Goal: Information Seeking & Learning: Learn about a topic

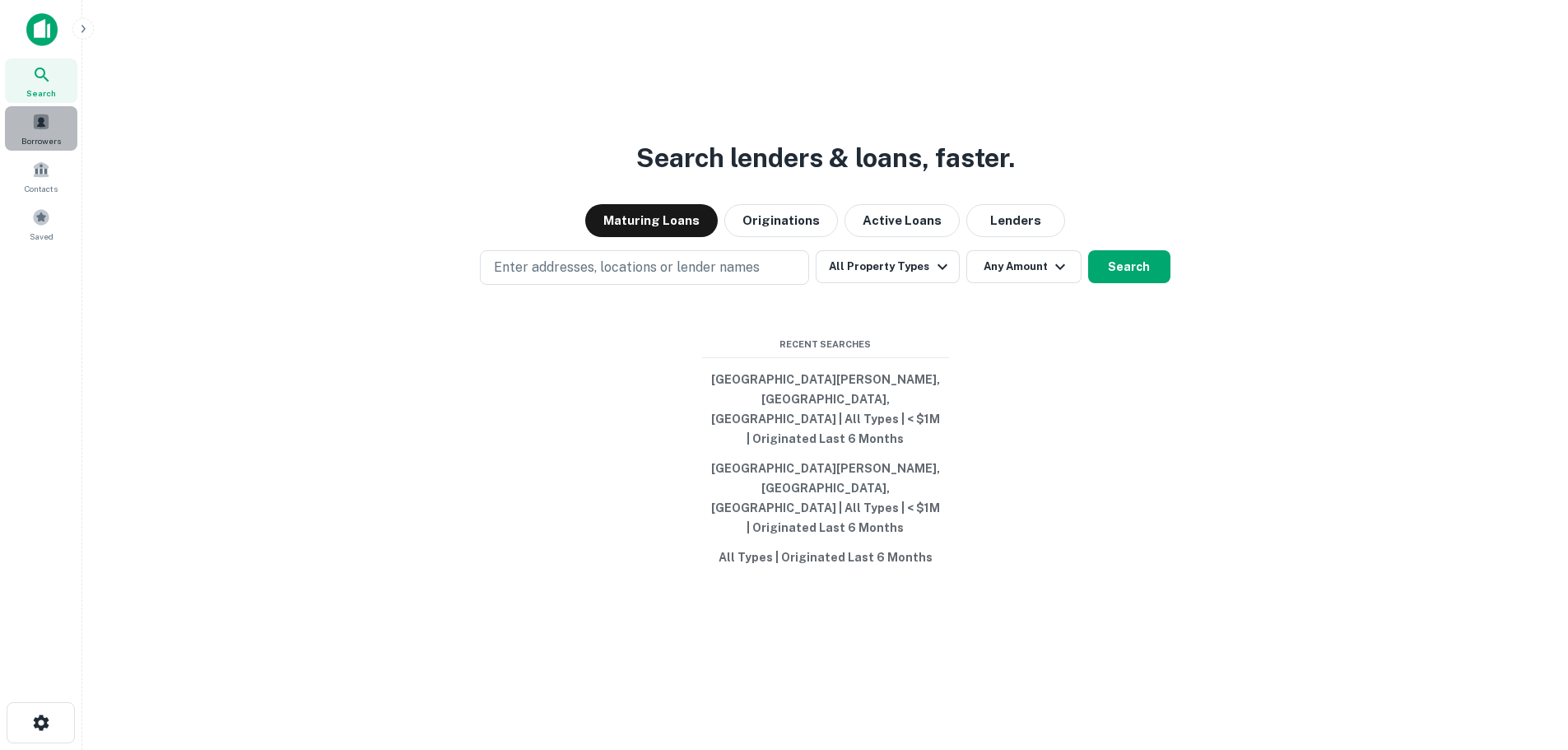
click at [43, 141] on span "Borrowers" at bounding box center [41, 141] width 40 height 14
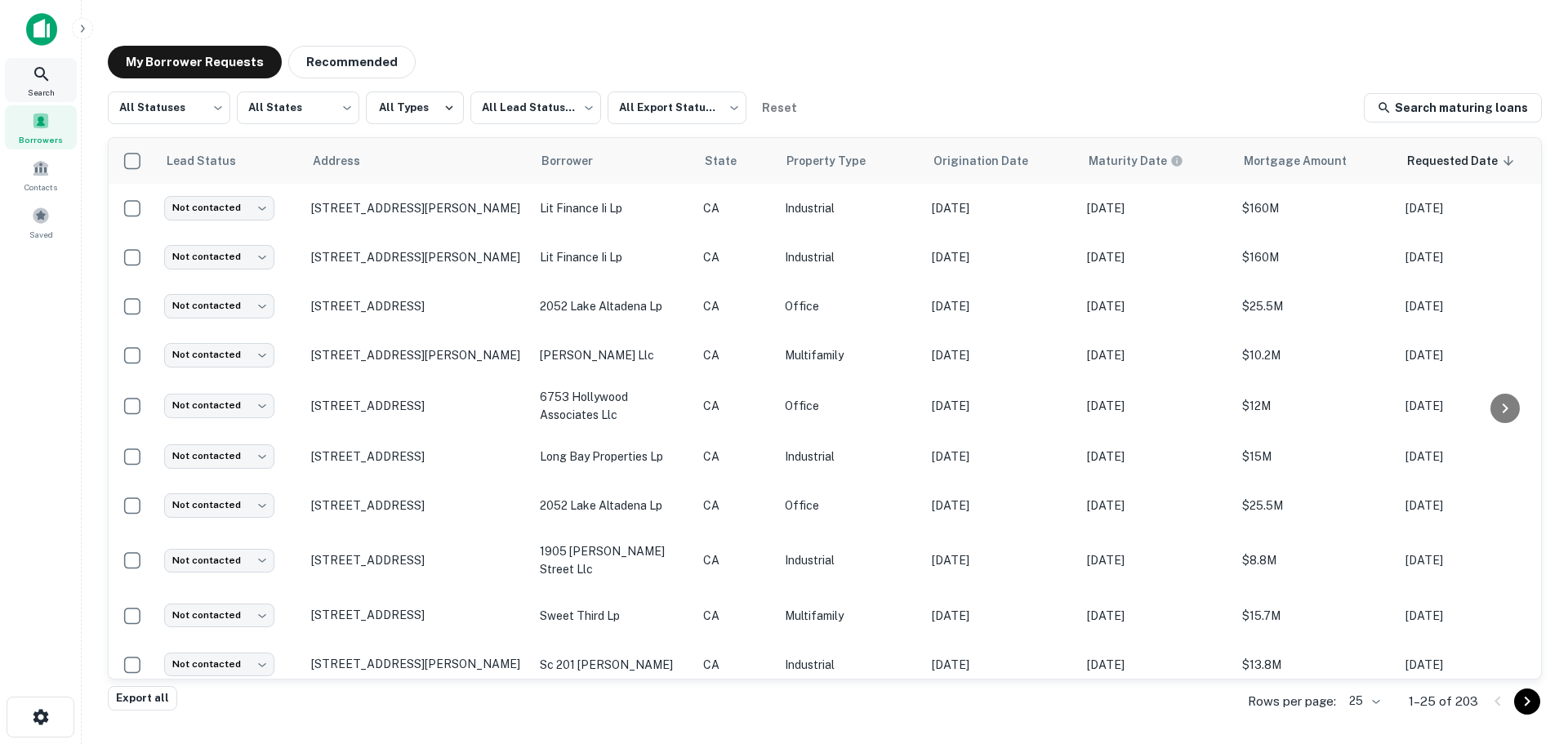
click at [39, 92] on span "Search" at bounding box center [41, 92] width 27 height 13
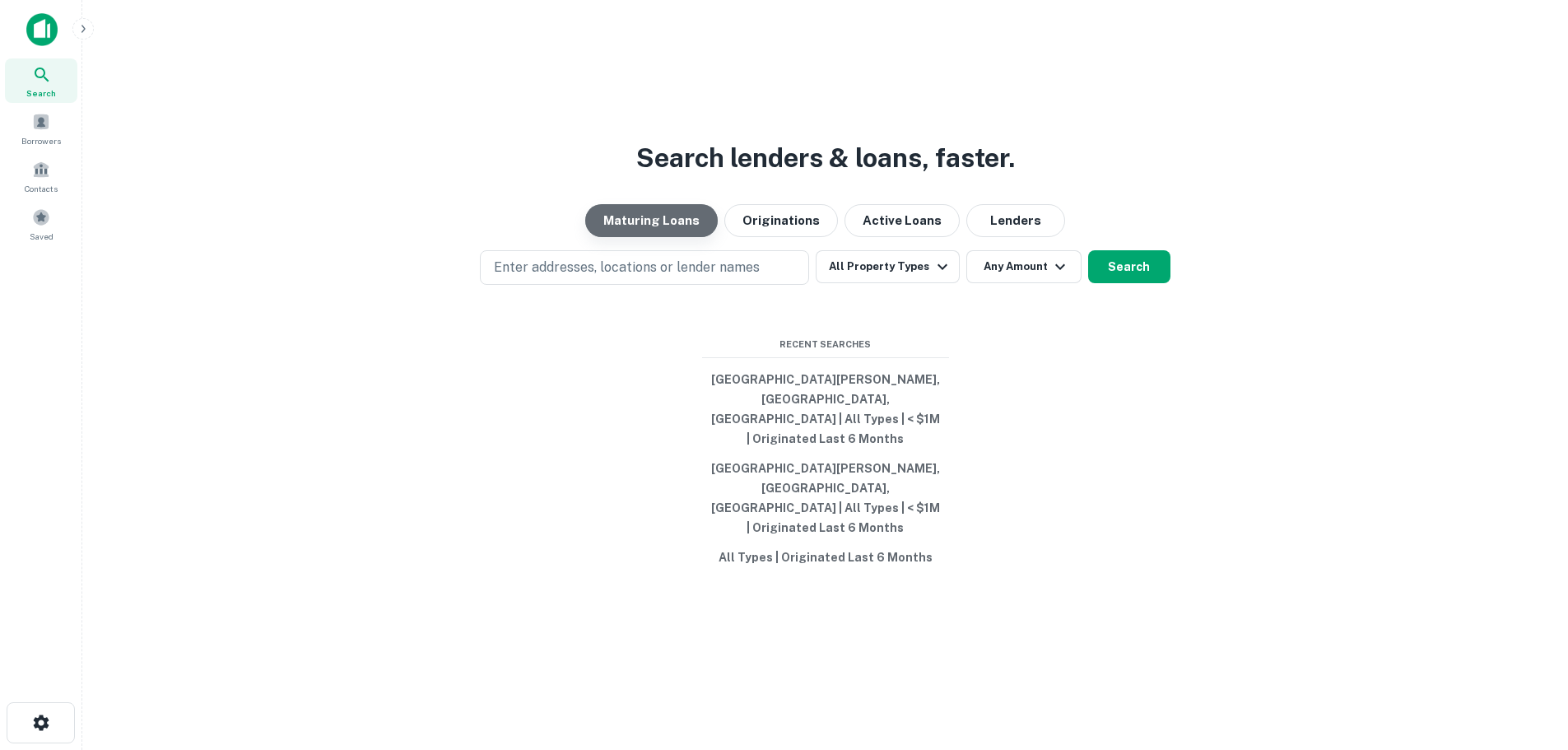
click at [685, 237] on button "Maturing Loans" at bounding box center [651, 220] width 133 height 33
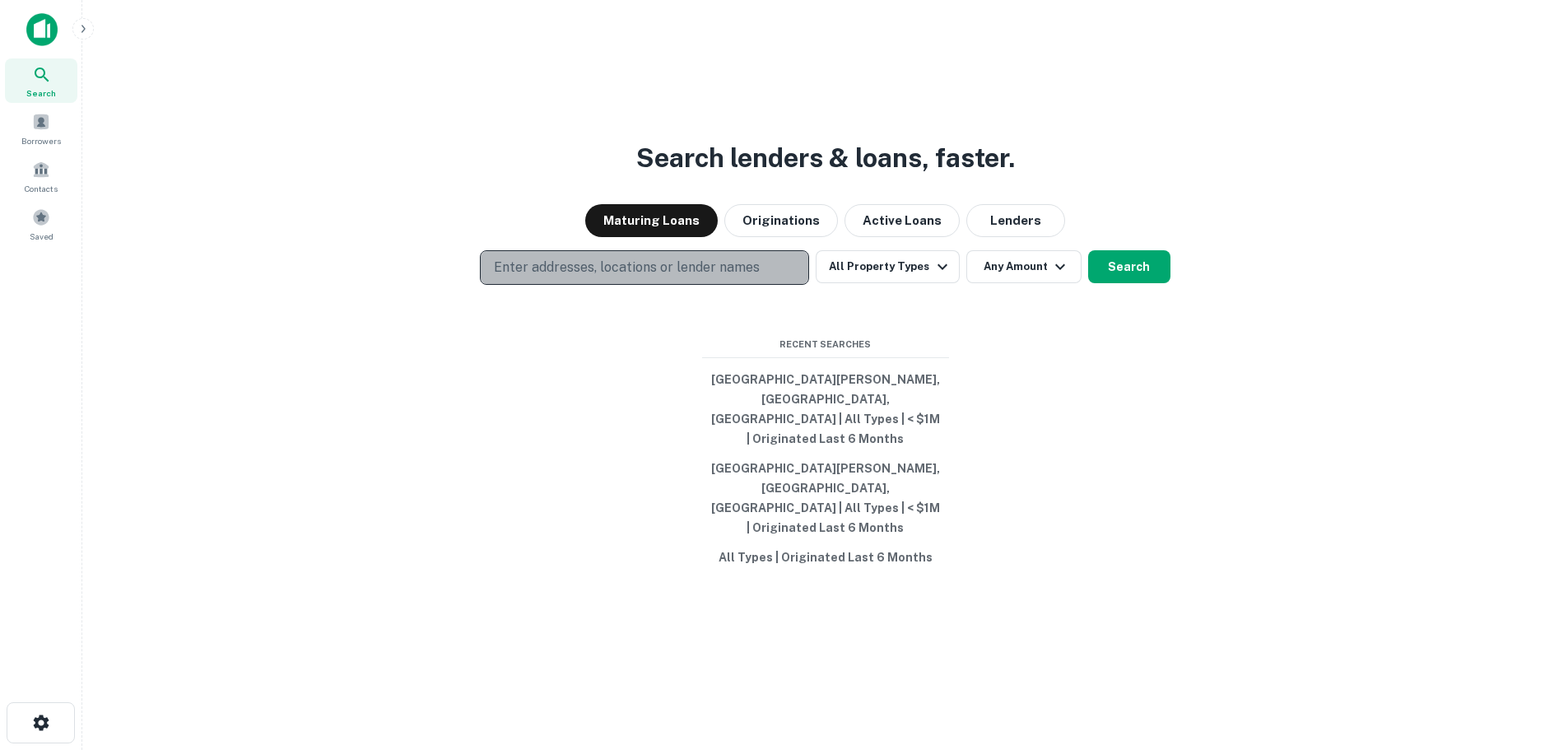
click at [793, 285] on button "Enter addresses, locations or lender names" at bounding box center [644, 267] width 329 height 35
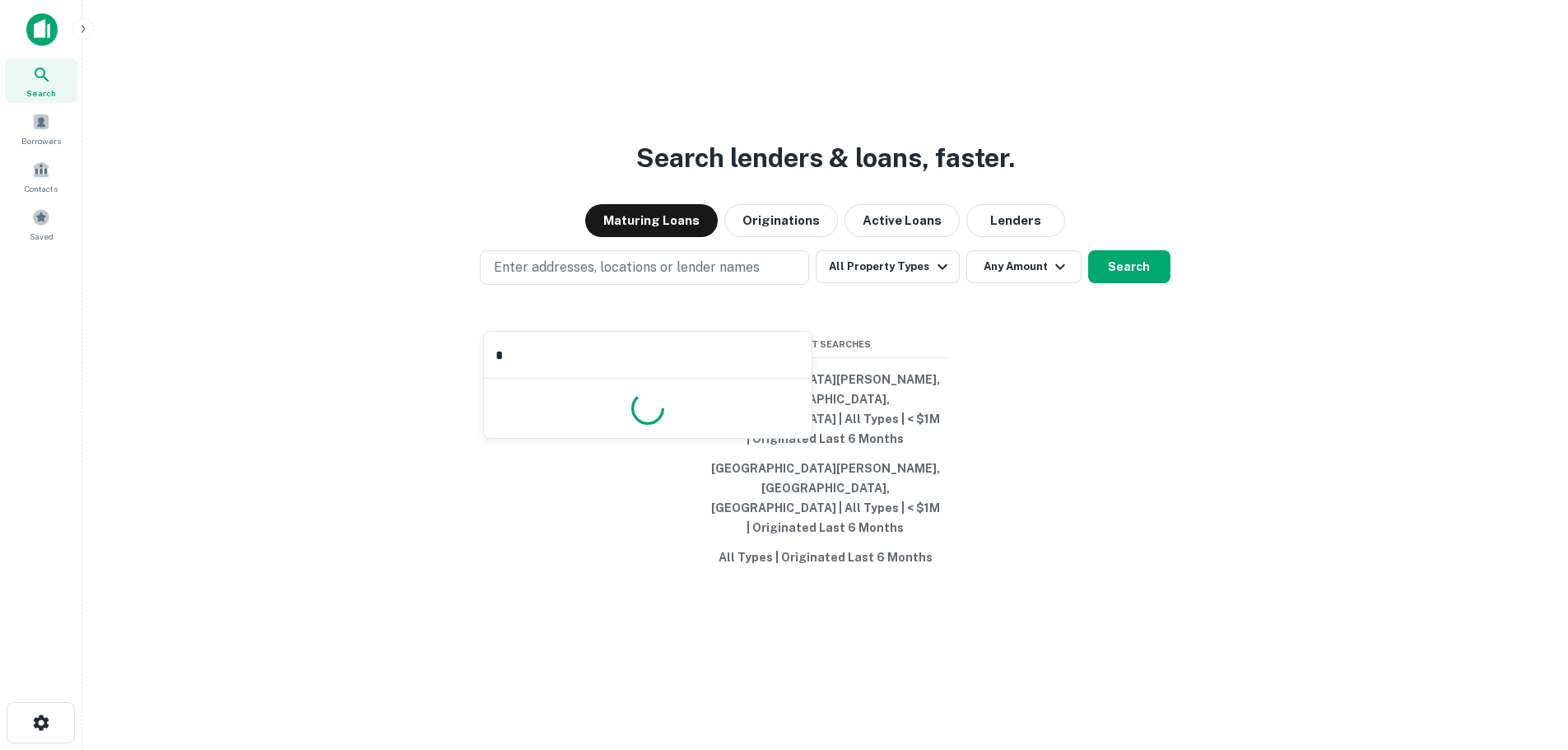
type input "**"
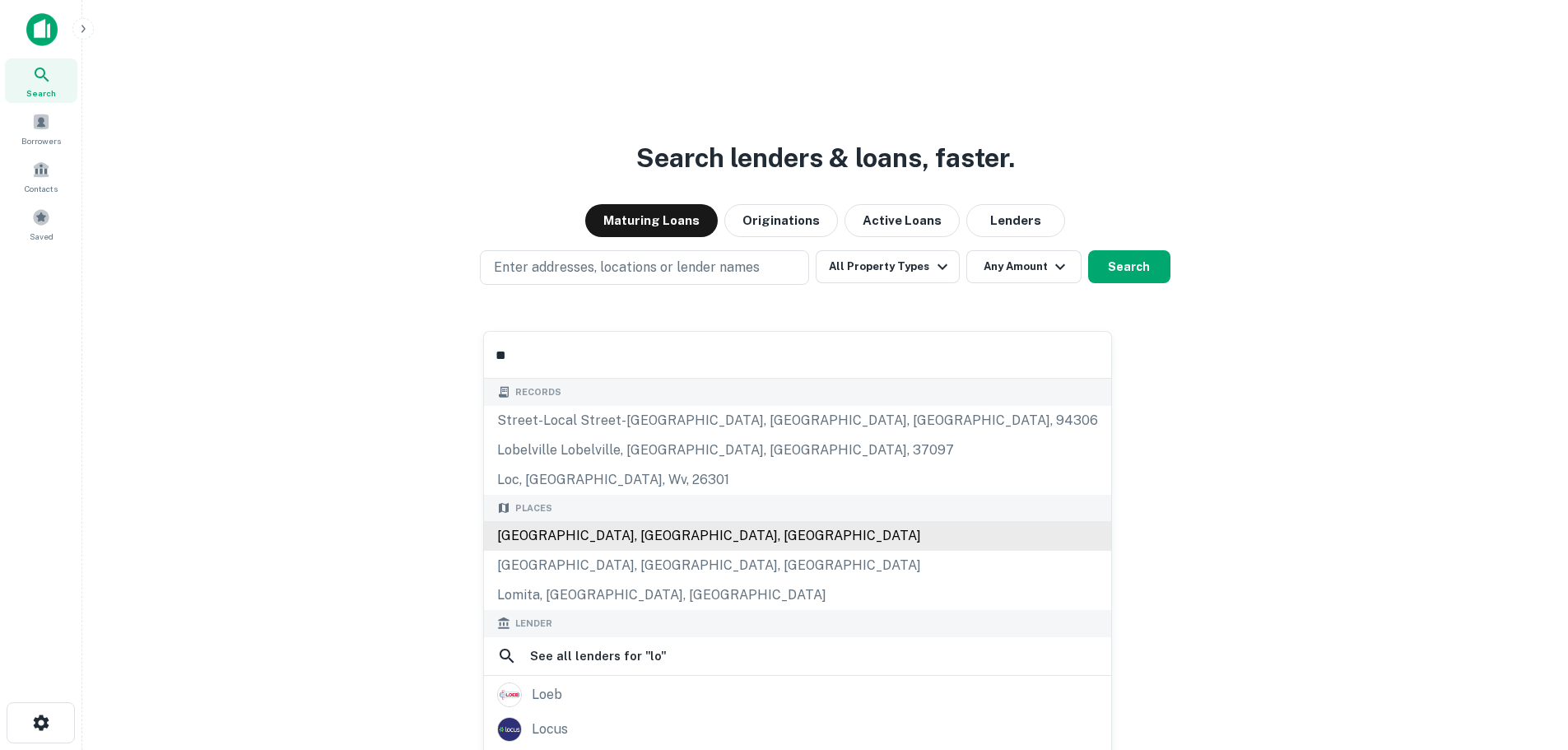
click at [694, 534] on div "Places Los Angeles, CA, USA Long Beach, CA, USA Lomita, CA, USA" at bounding box center [798, 552] width 627 height 116
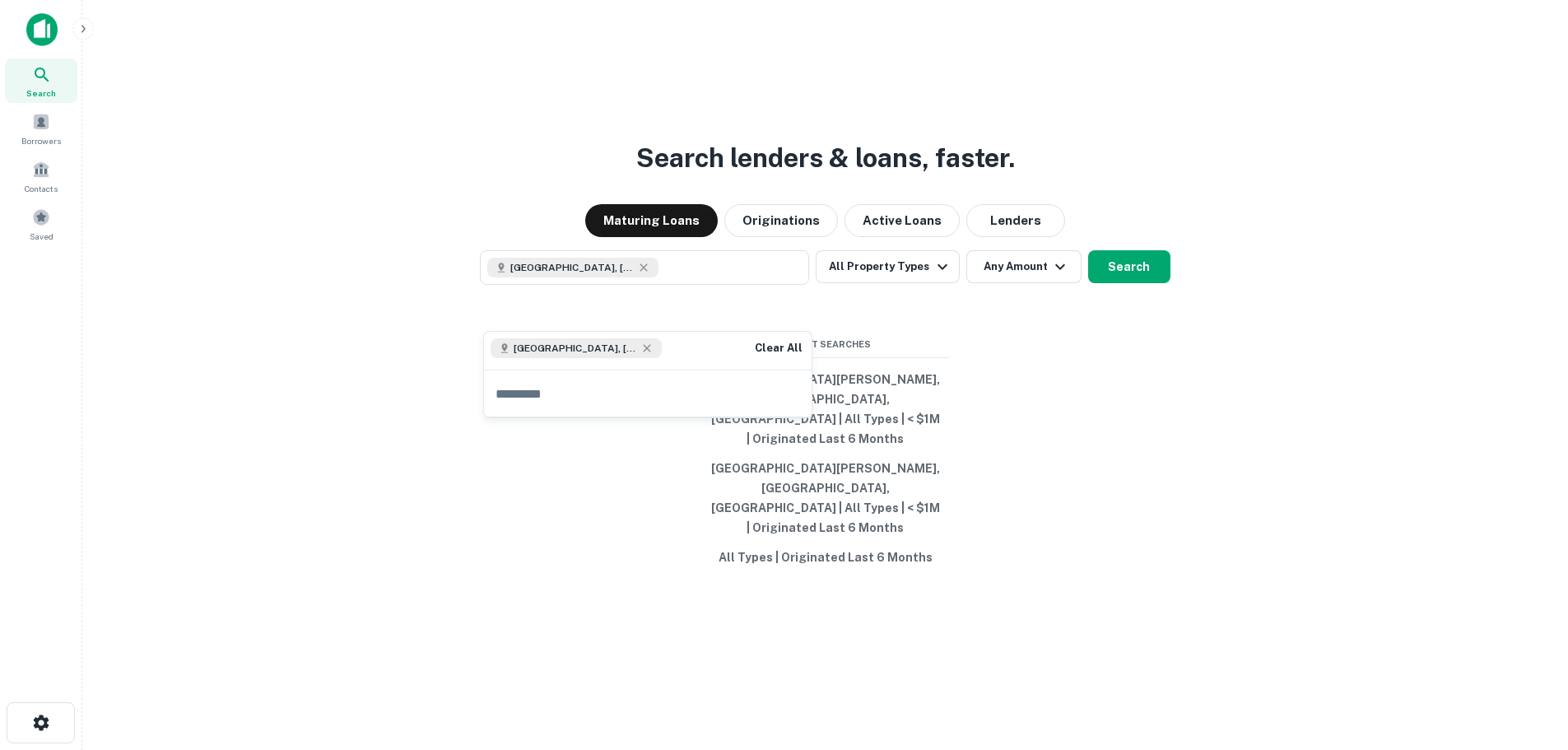
click at [906, 345] on div "Search lenders & loans, faster. Maturing Loans Originations Active Loans Lender…" at bounding box center [825, 414] width 1459 height 750
click at [893, 283] on button "All Property Types" at bounding box center [887, 266] width 143 height 33
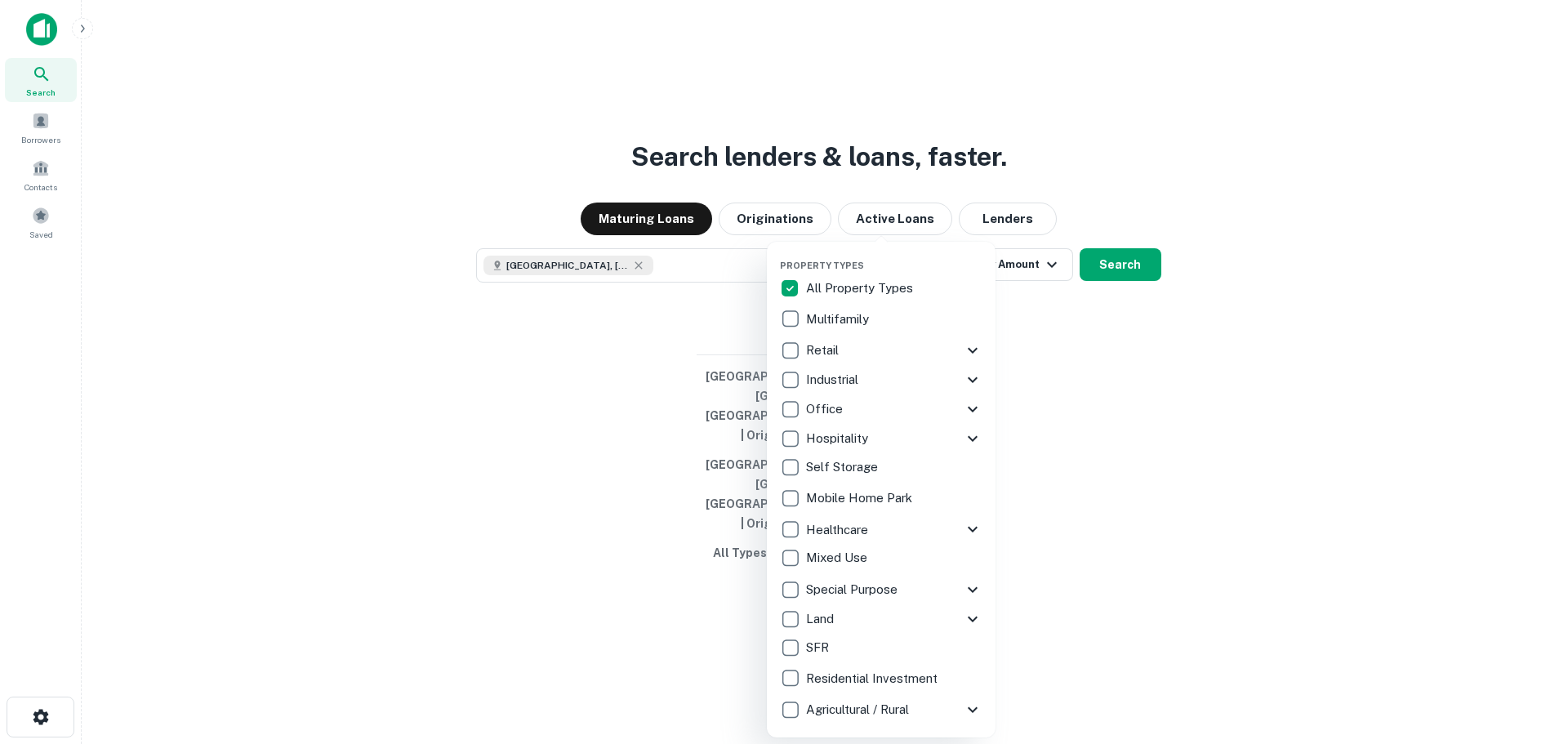
drag, startPoint x: 846, startPoint y: 286, endPoint x: 830, endPoint y: 296, distance: 18.9
click at [846, 285] on p "All Property Types" at bounding box center [861, 288] width 110 height 19
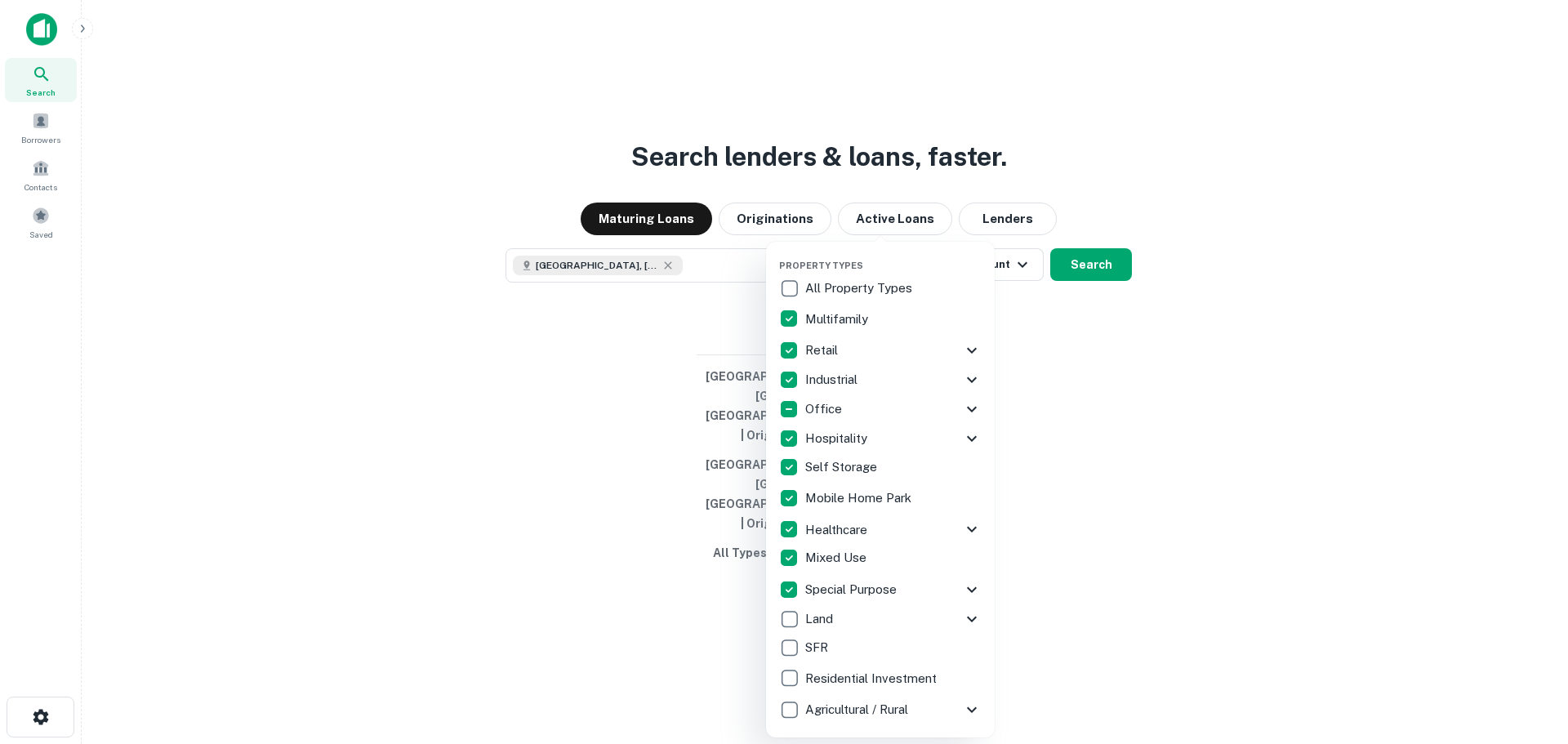
click at [1289, 512] on div at bounding box center [784, 372] width 1568 height 744
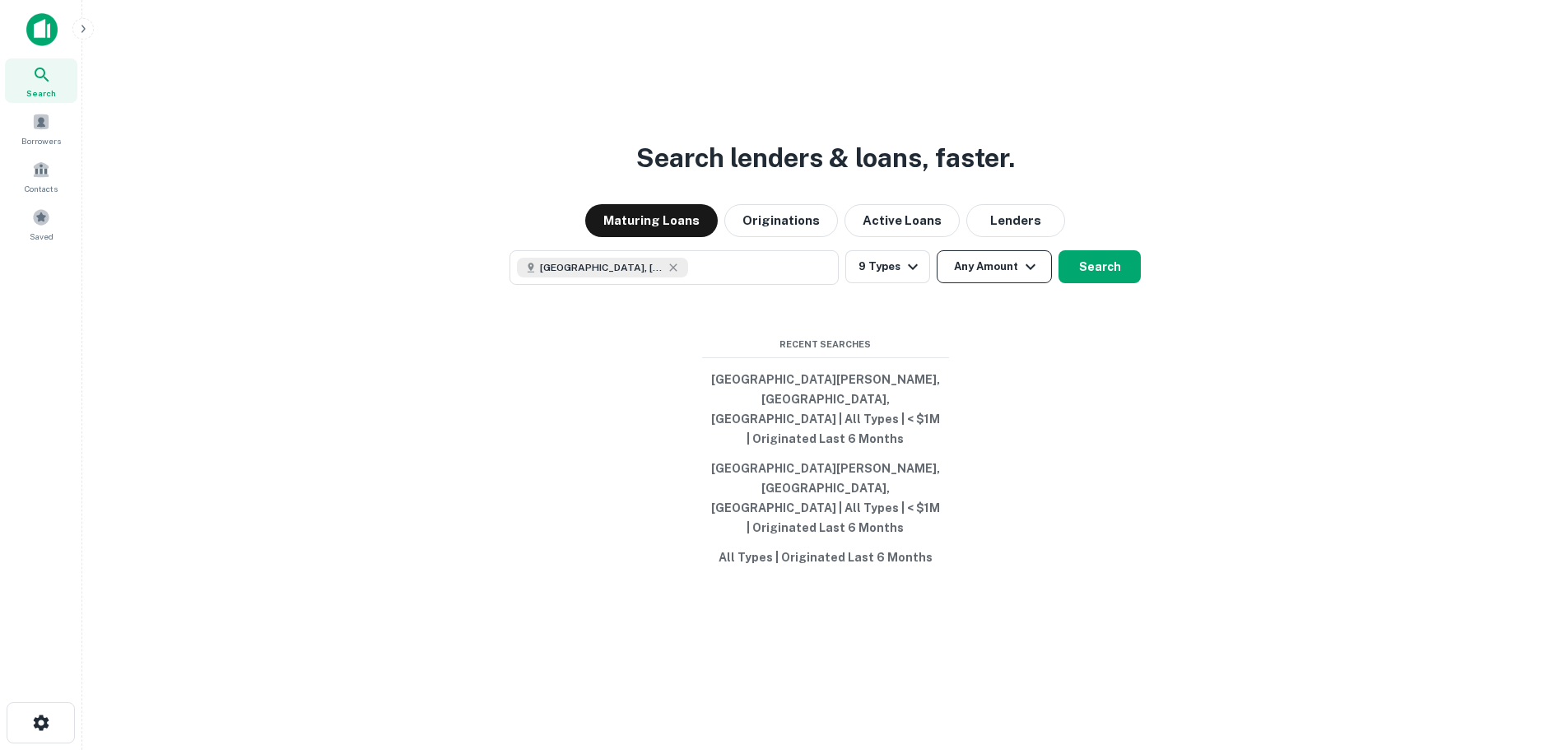
click at [989, 283] on button "Any Amount" at bounding box center [994, 266] width 115 height 33
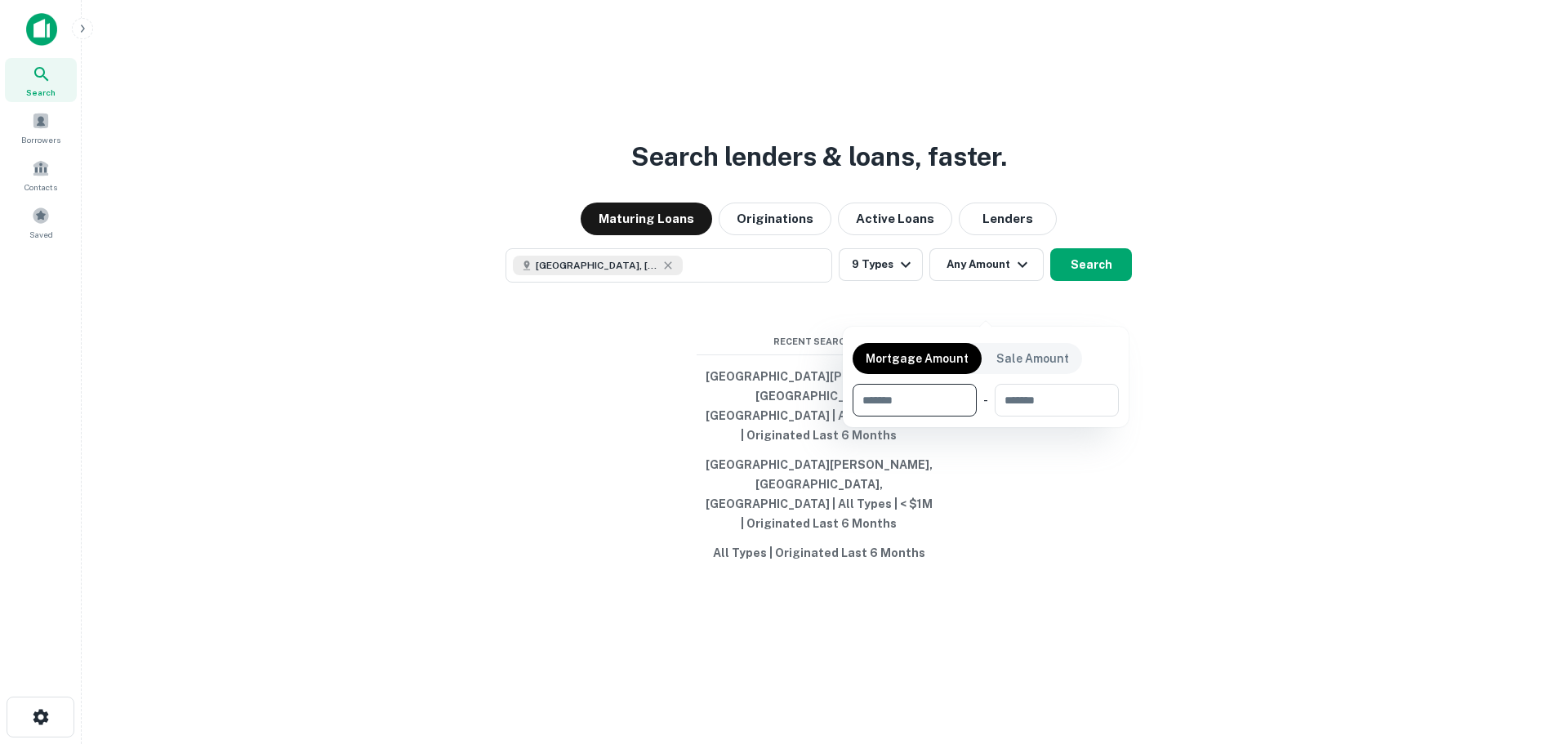
click at [924, 399] on input "number" at bounding box center [909, 400] width 112 height 33
type input "*******"
click at [1119, 505] on div at bounding box center [784, 372] width 1568 height 744
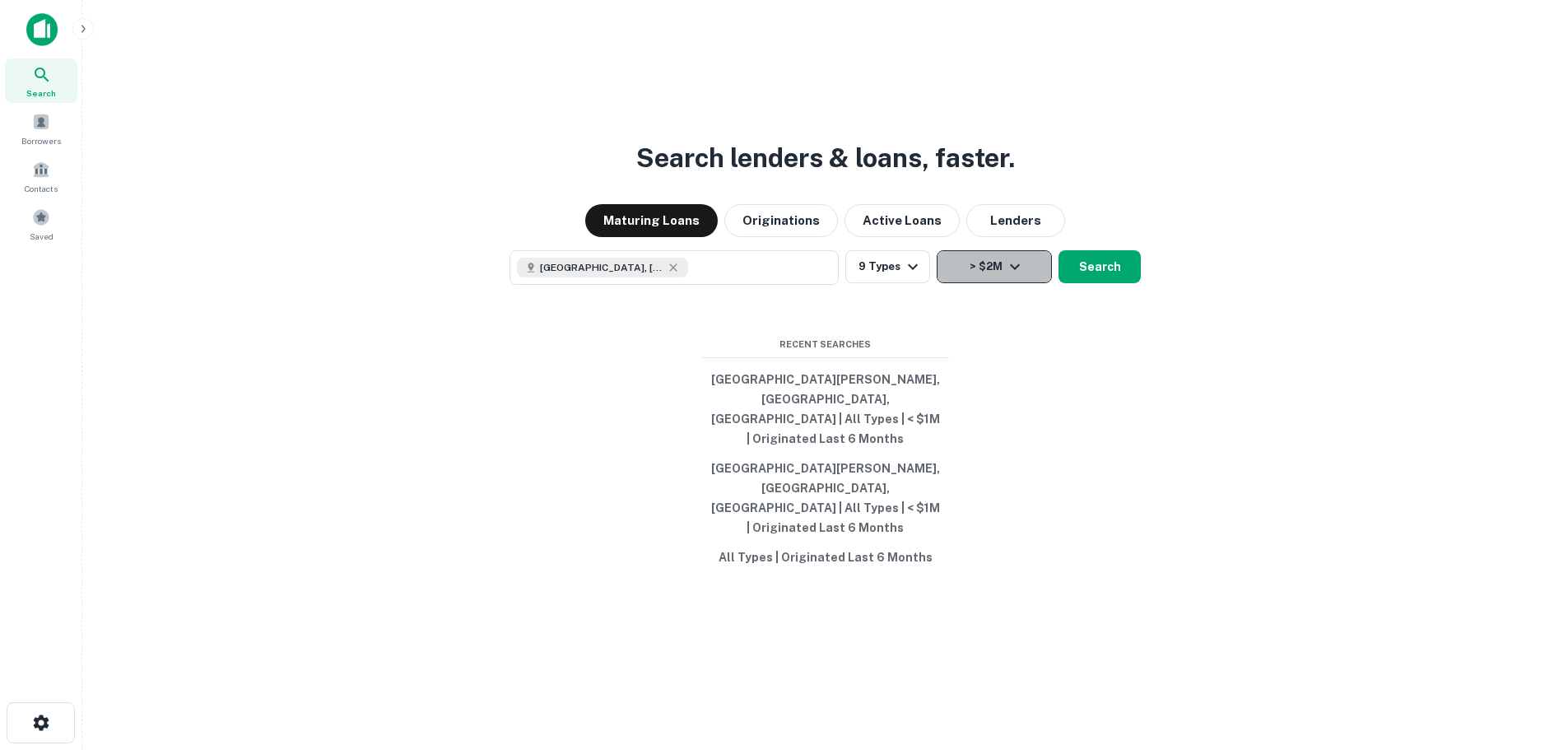
click at [1012, 276] on icon "button" at bounding box center [1014, 266] width 19 height 19
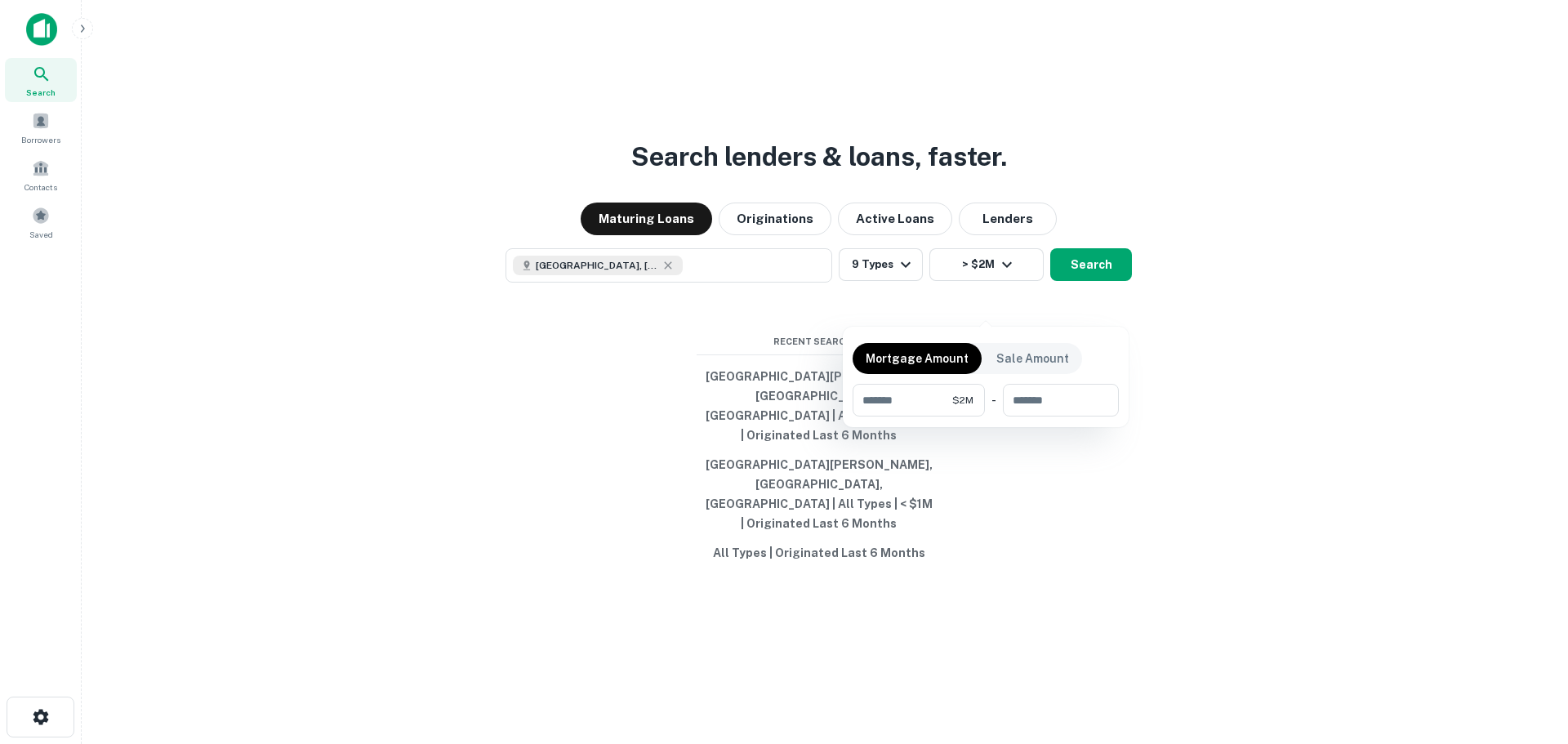
click at [1246, 332] on div at bounding box center [784, 372] width 1568 height 744
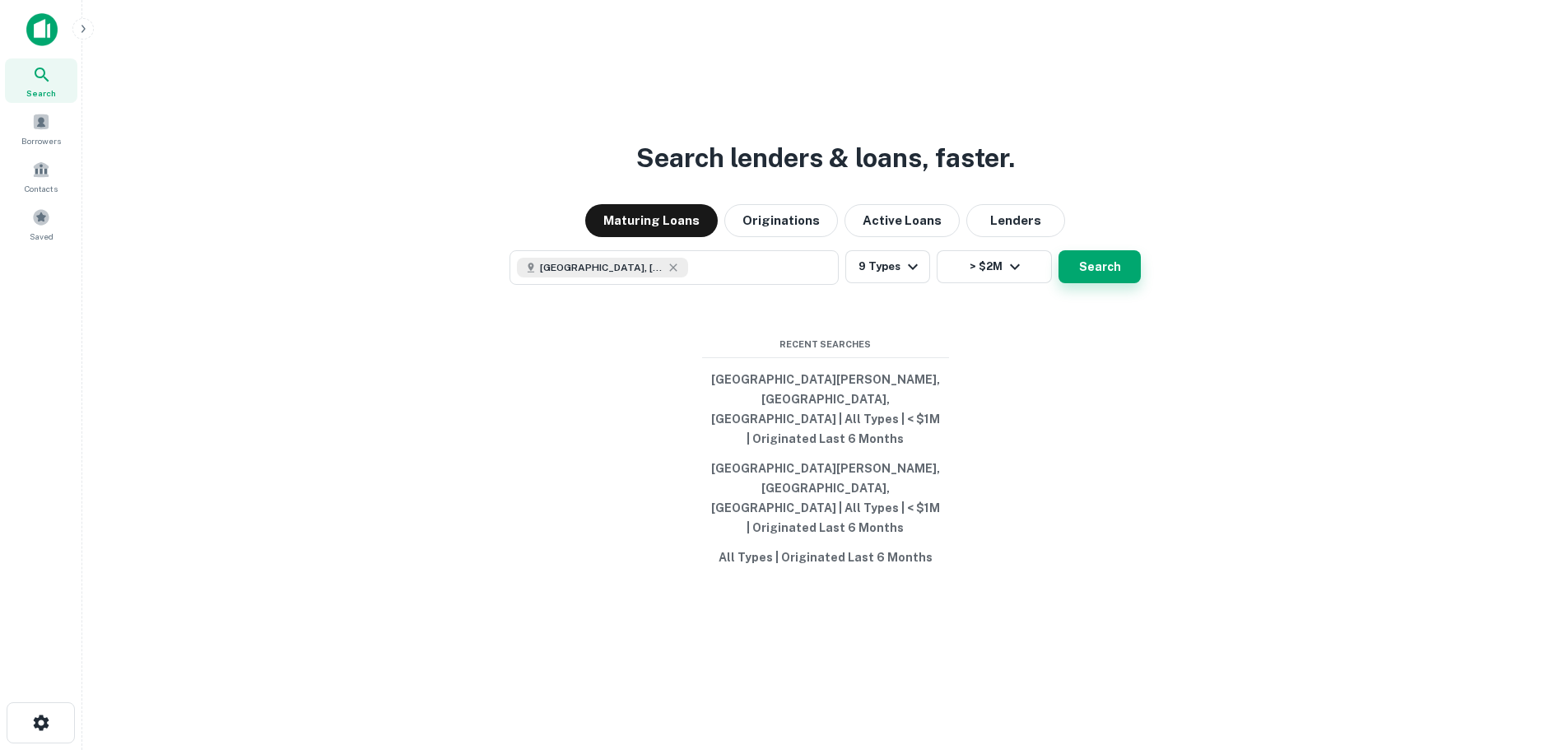
click at [1112, 283] on button "Search" at bounding box center [1099, 266] width 82 height 33
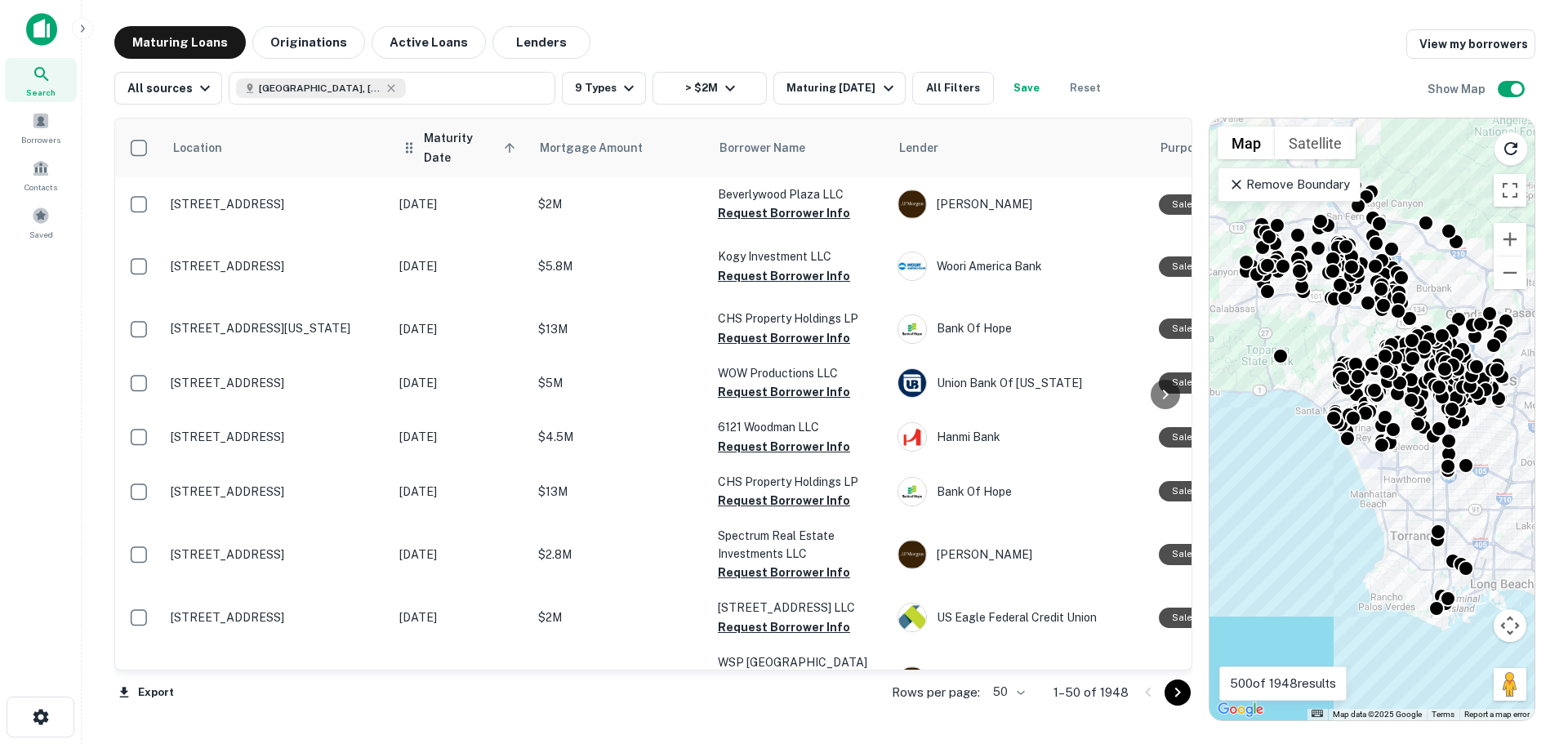
click at [496, 143] on span "Maturity Date sorted ascending" at bounding box center [471, 148] width 96 height 39
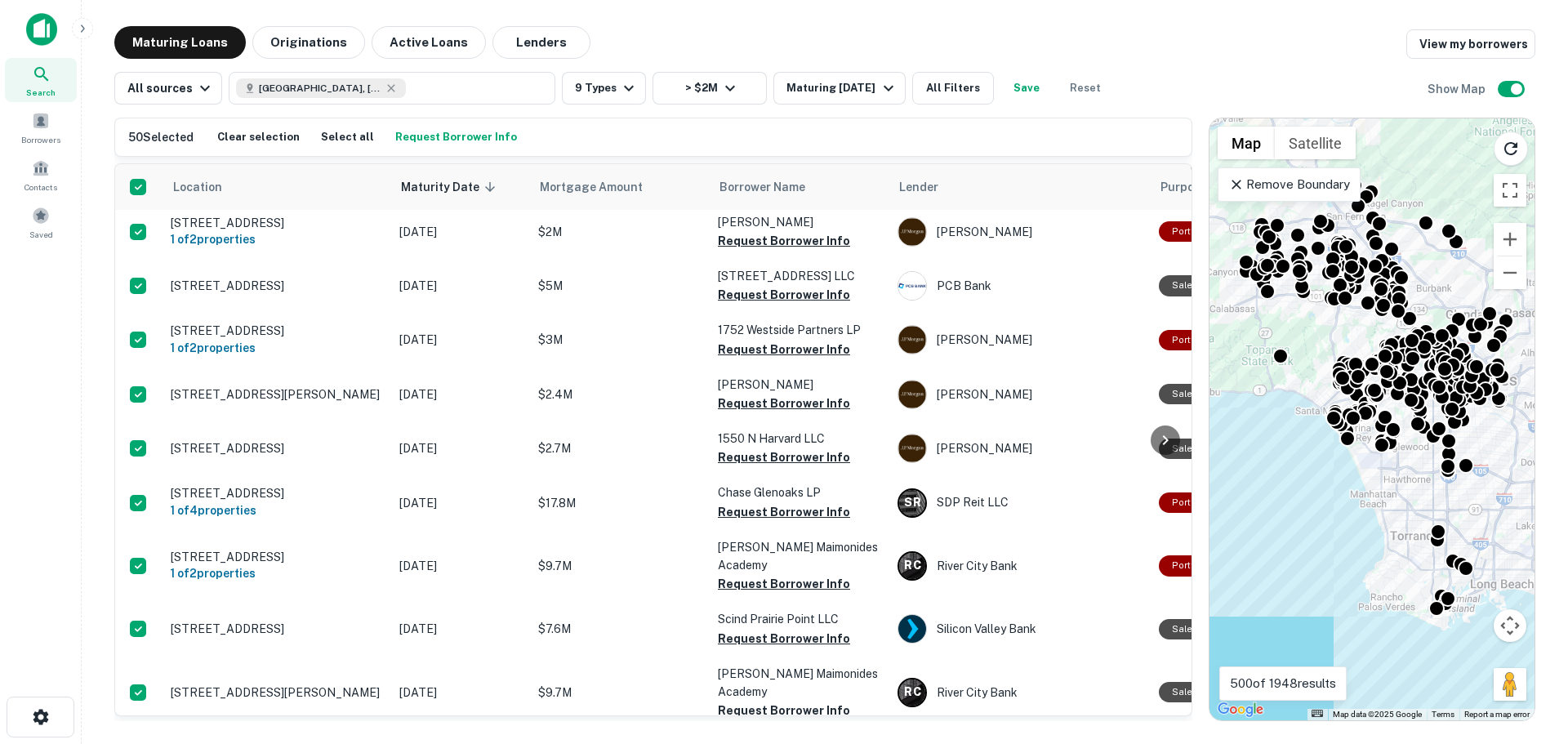
scroll to position [1878, 0]
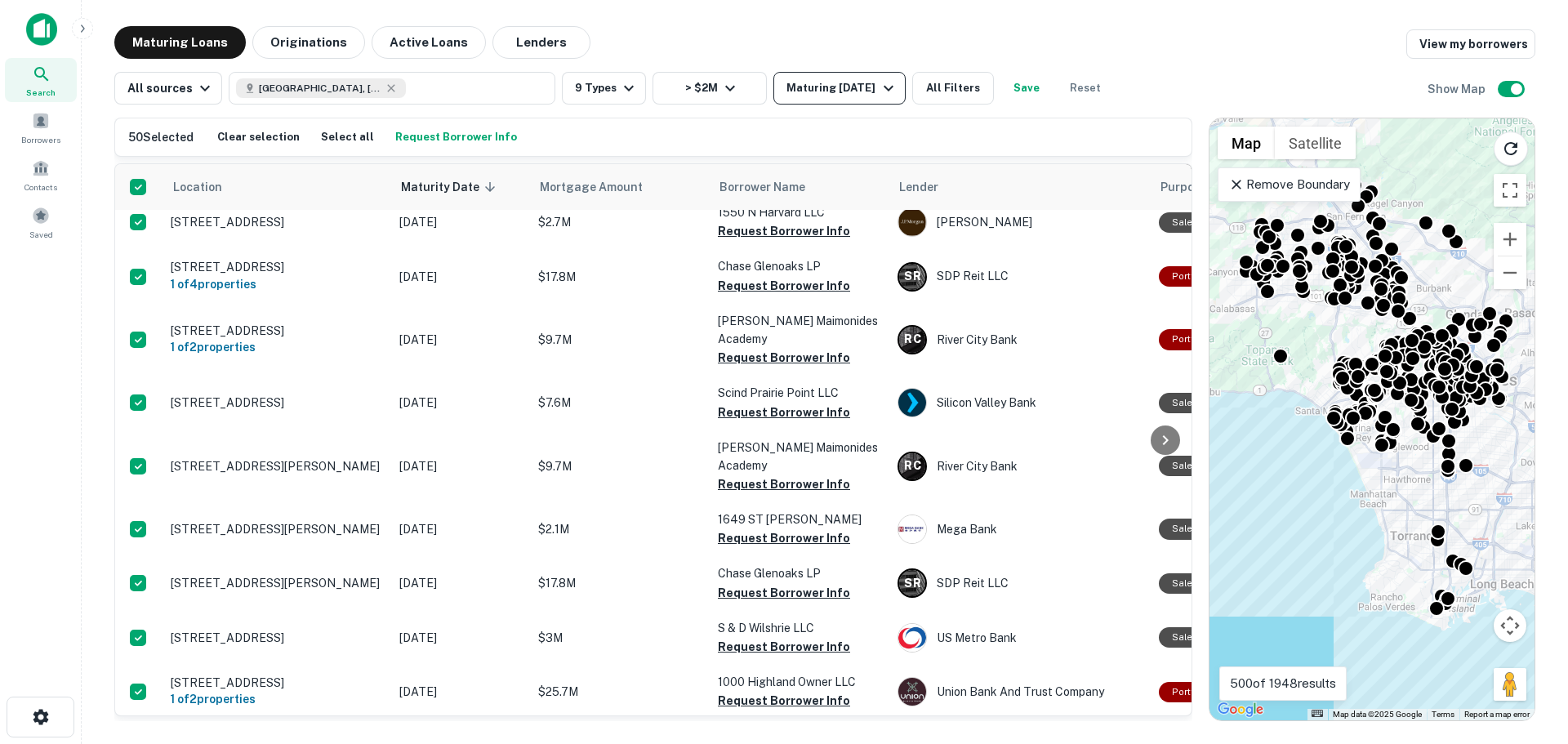
click at [822, 92] on div "Maturing In 1 Year" at bounding box center [842, 87] width 111 height 19
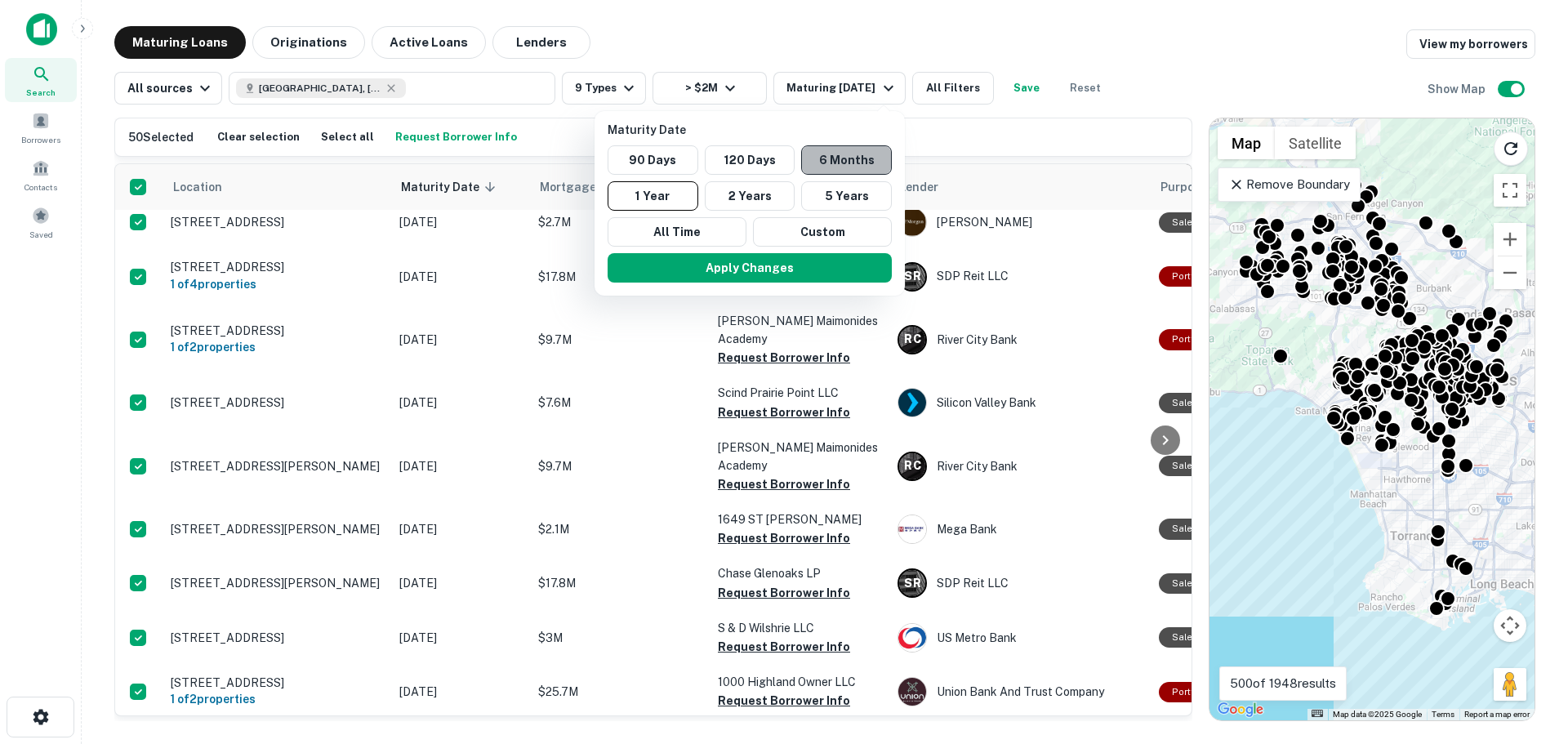
click at [831, 169] on button "6 Months" at bounding box center [847, 159] width 91 height 29
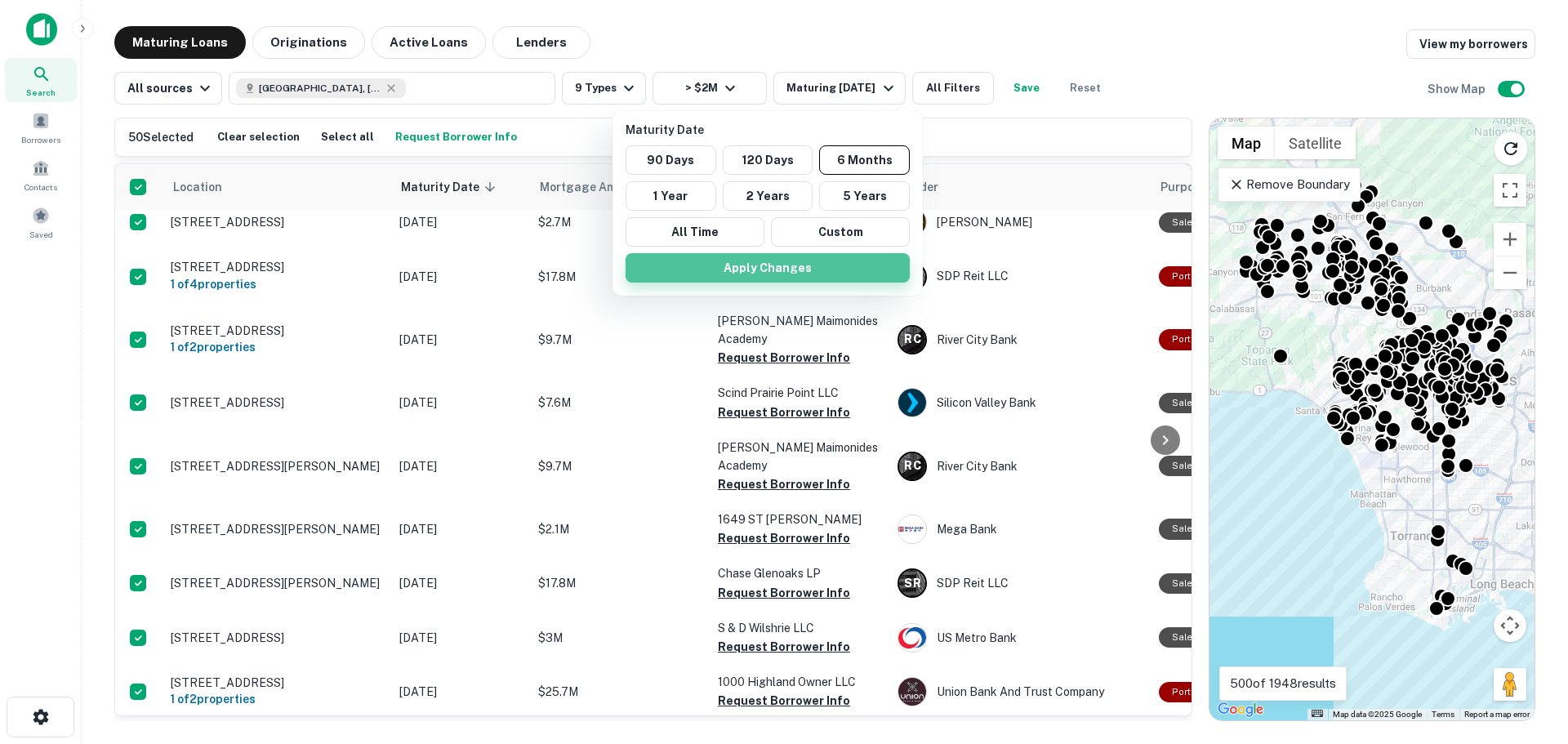
click at [828, 259] on button "Apply Changes" at bounding box center [768, 268] width 284 height 29
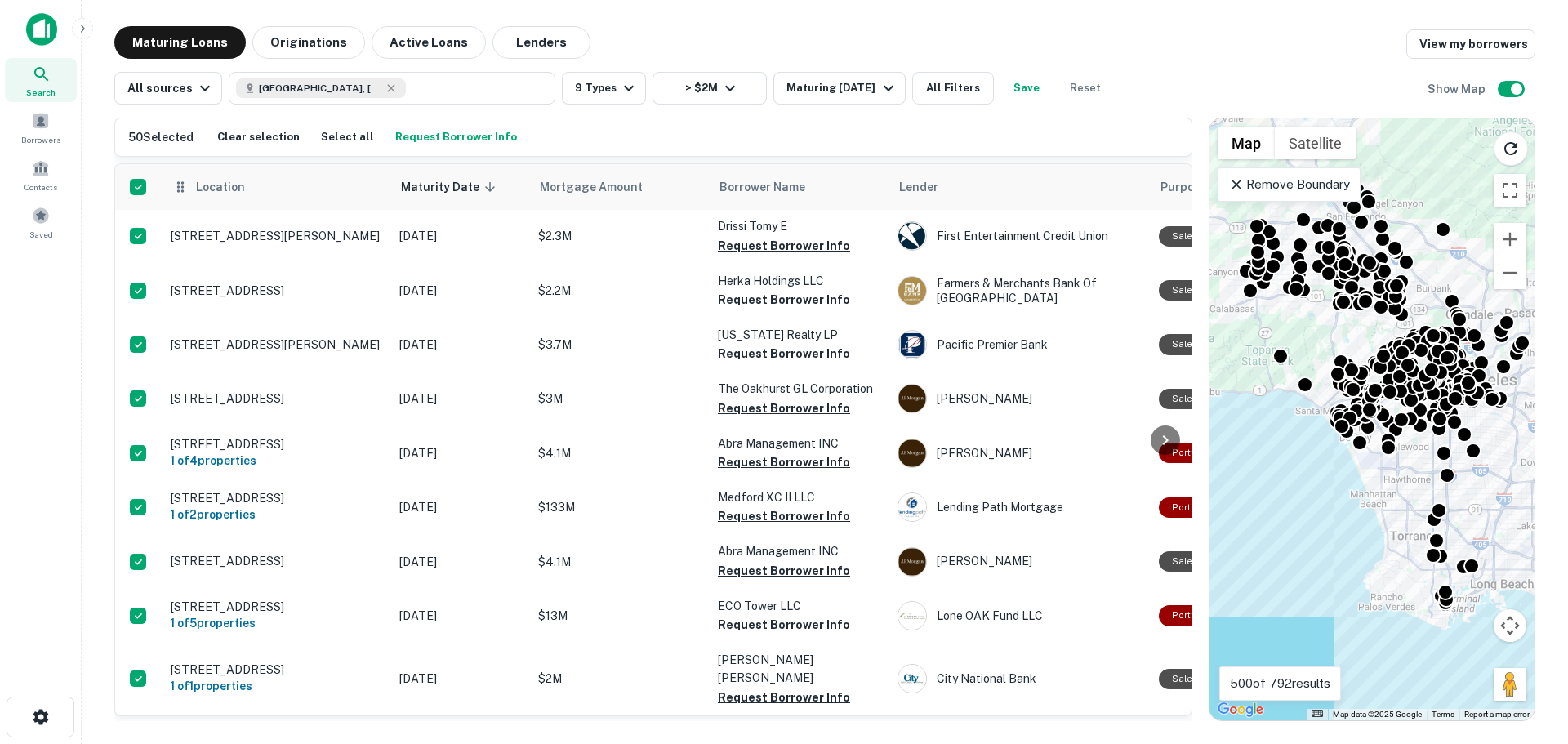
scroll to position [2067, 0]
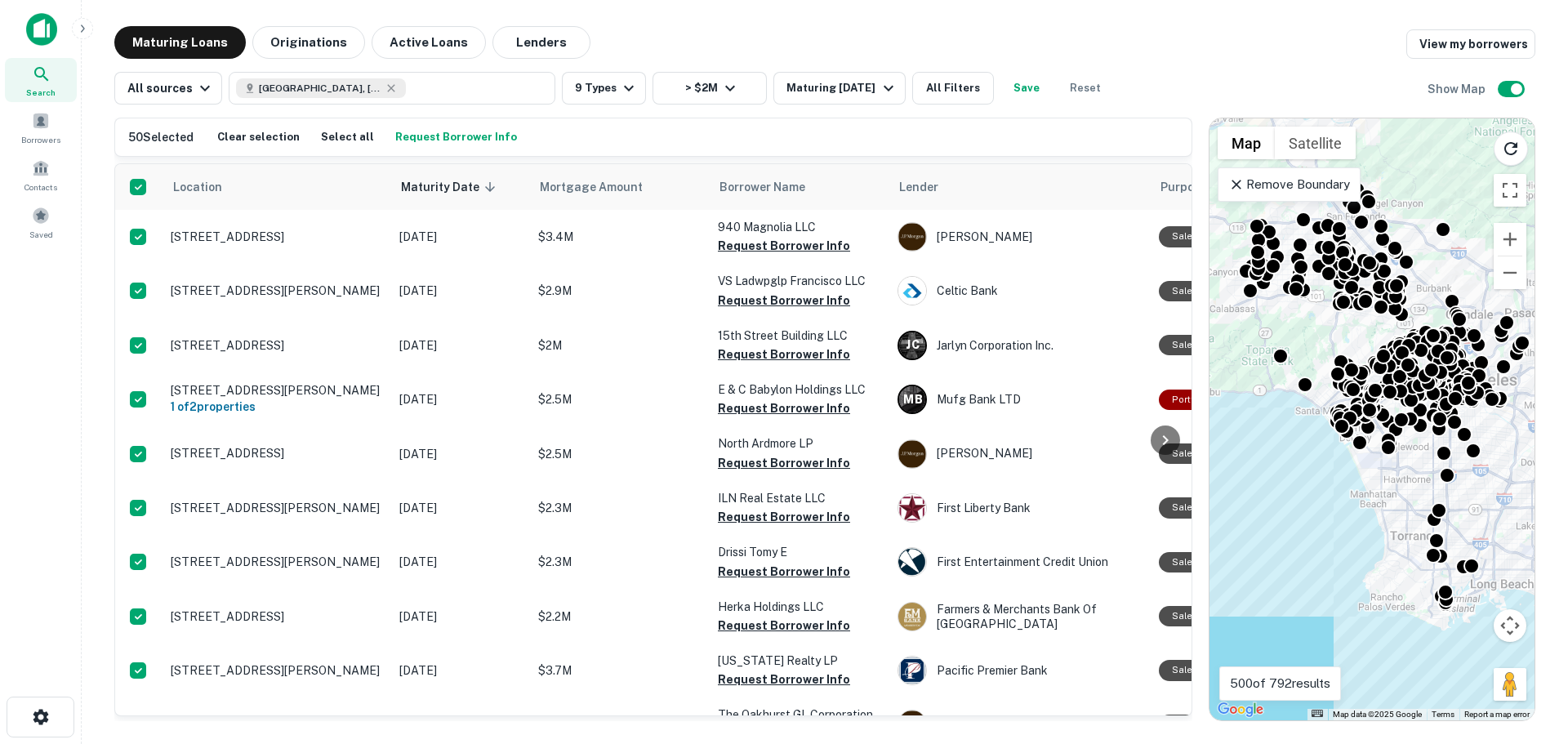
click at [455, 133] on button "Request Borrower Info" at bounding box center [456, 137] width 130 height 24
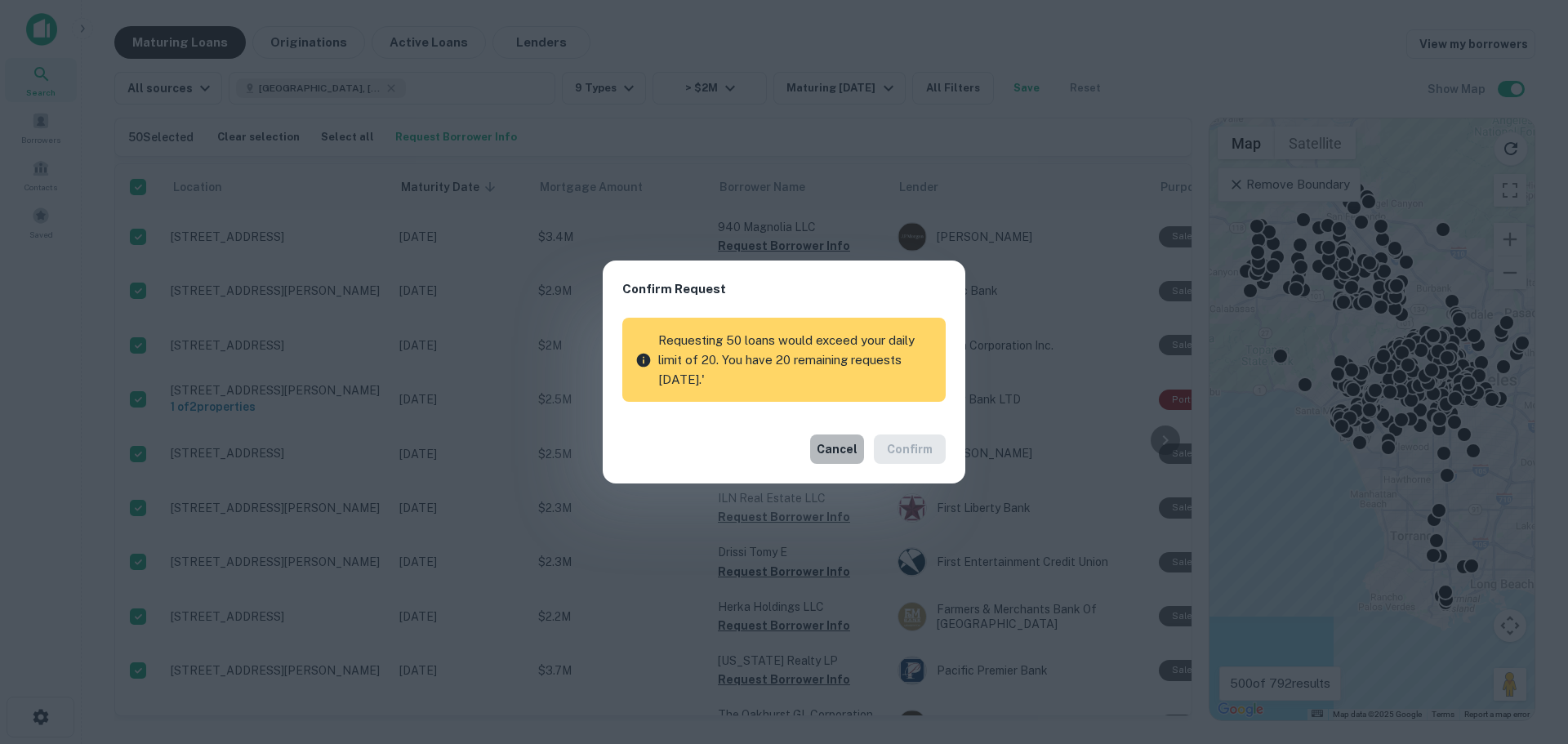
click at [836, 445] on button "Cancel" at bounding box center [837, 449] width 54 height 29
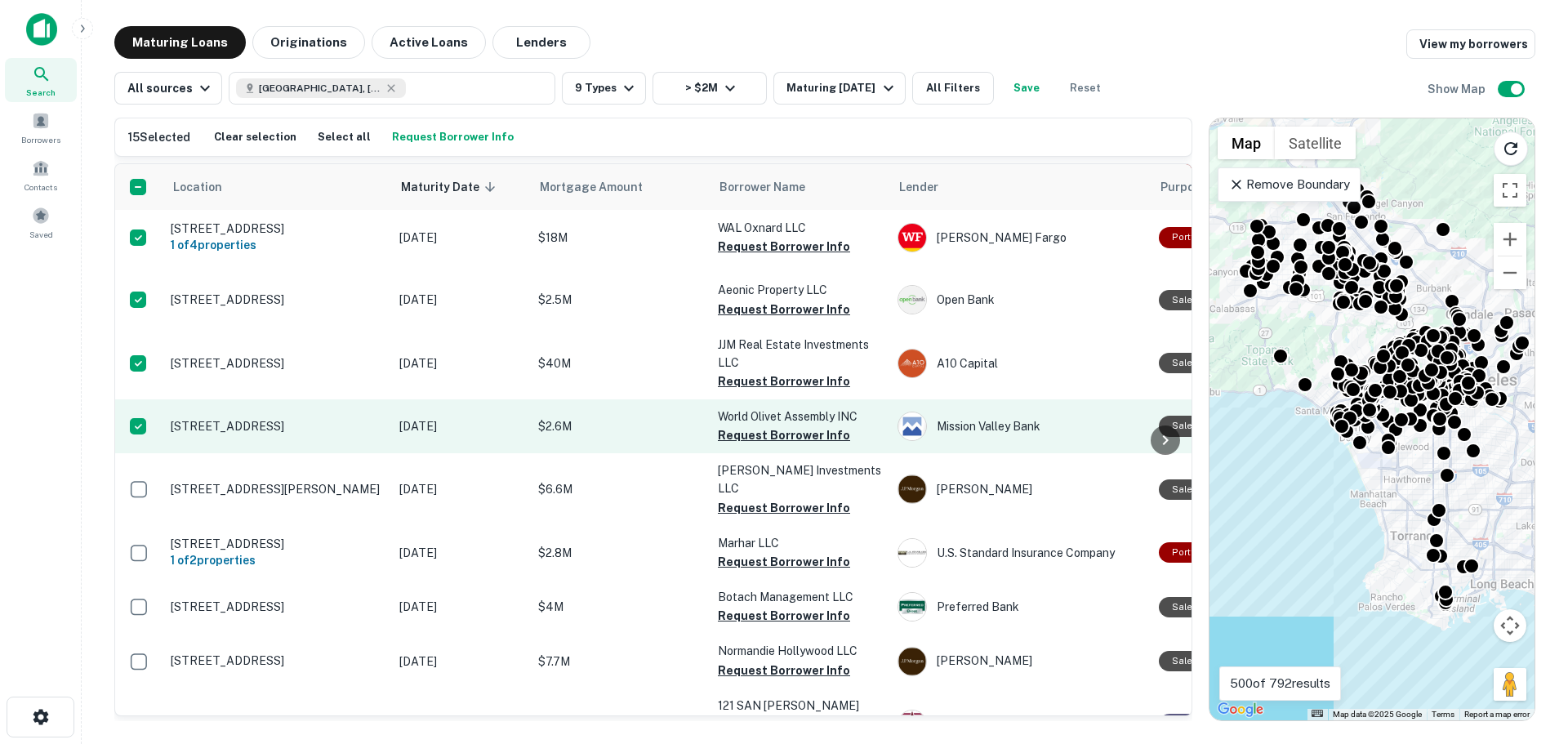
scroll to position [653, 0]
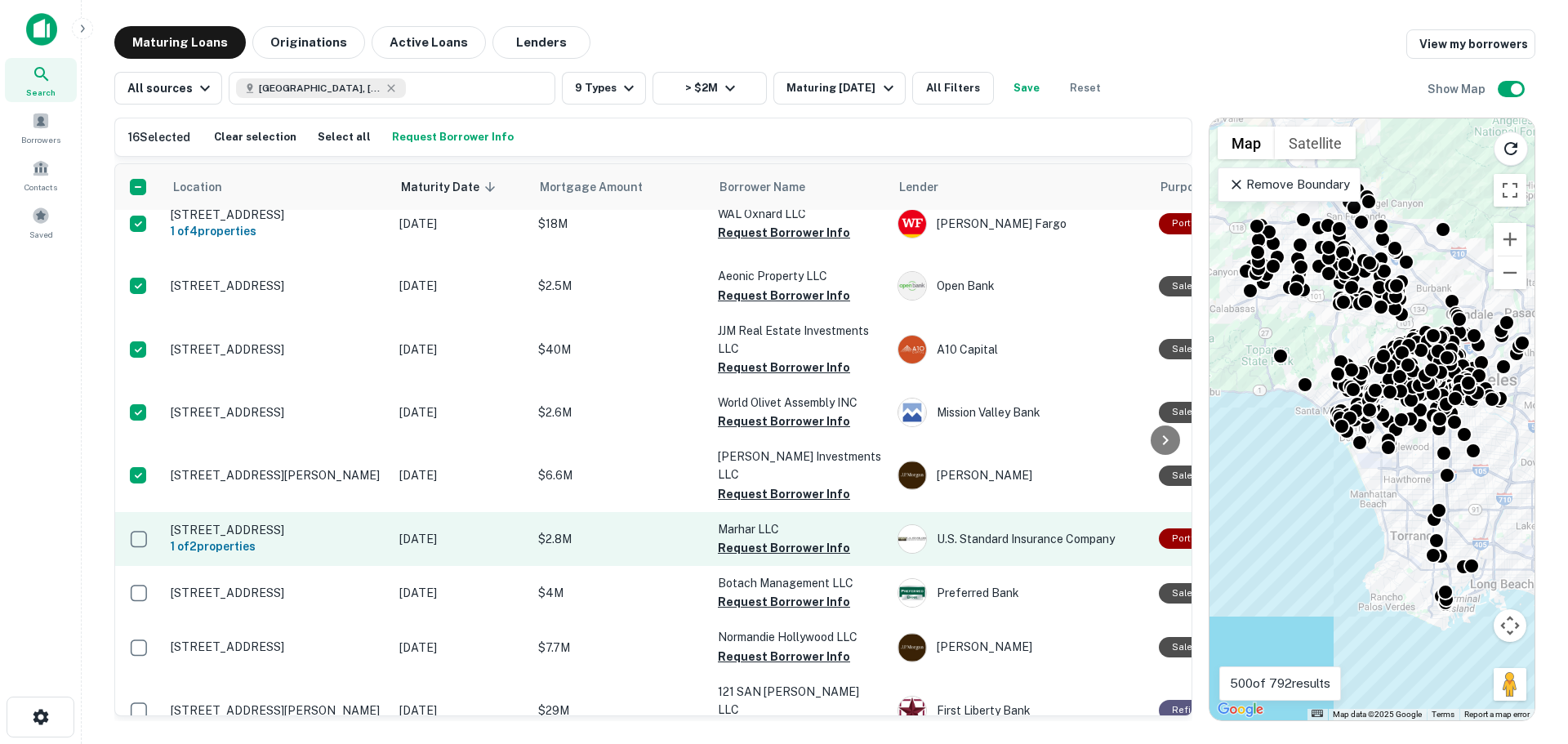
click at [147, 539] on td at bounding box center [138, 538] width 47 height 54
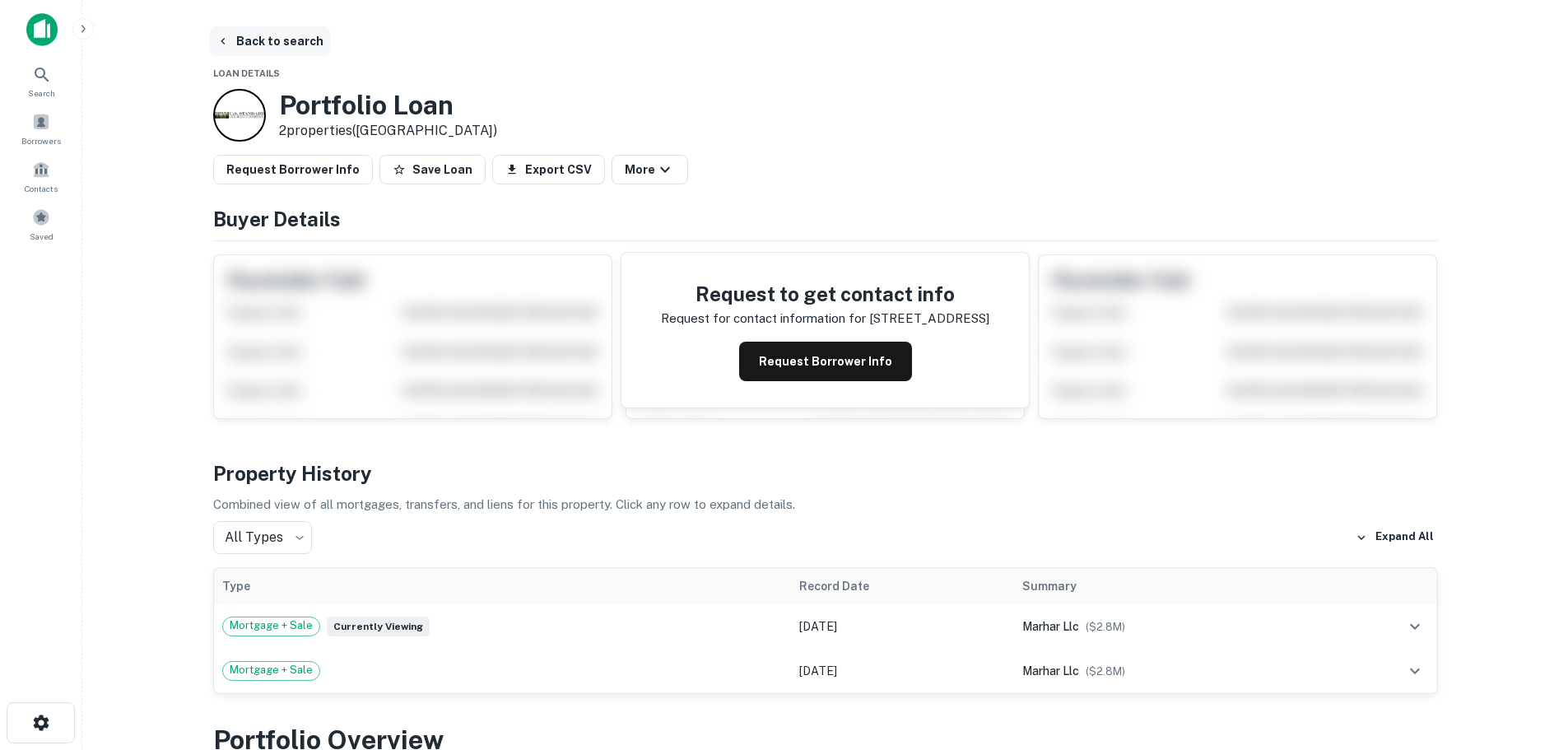
click at [211, 47] on button "Back to search" at bounding box center [270, 41] width 120 height 30
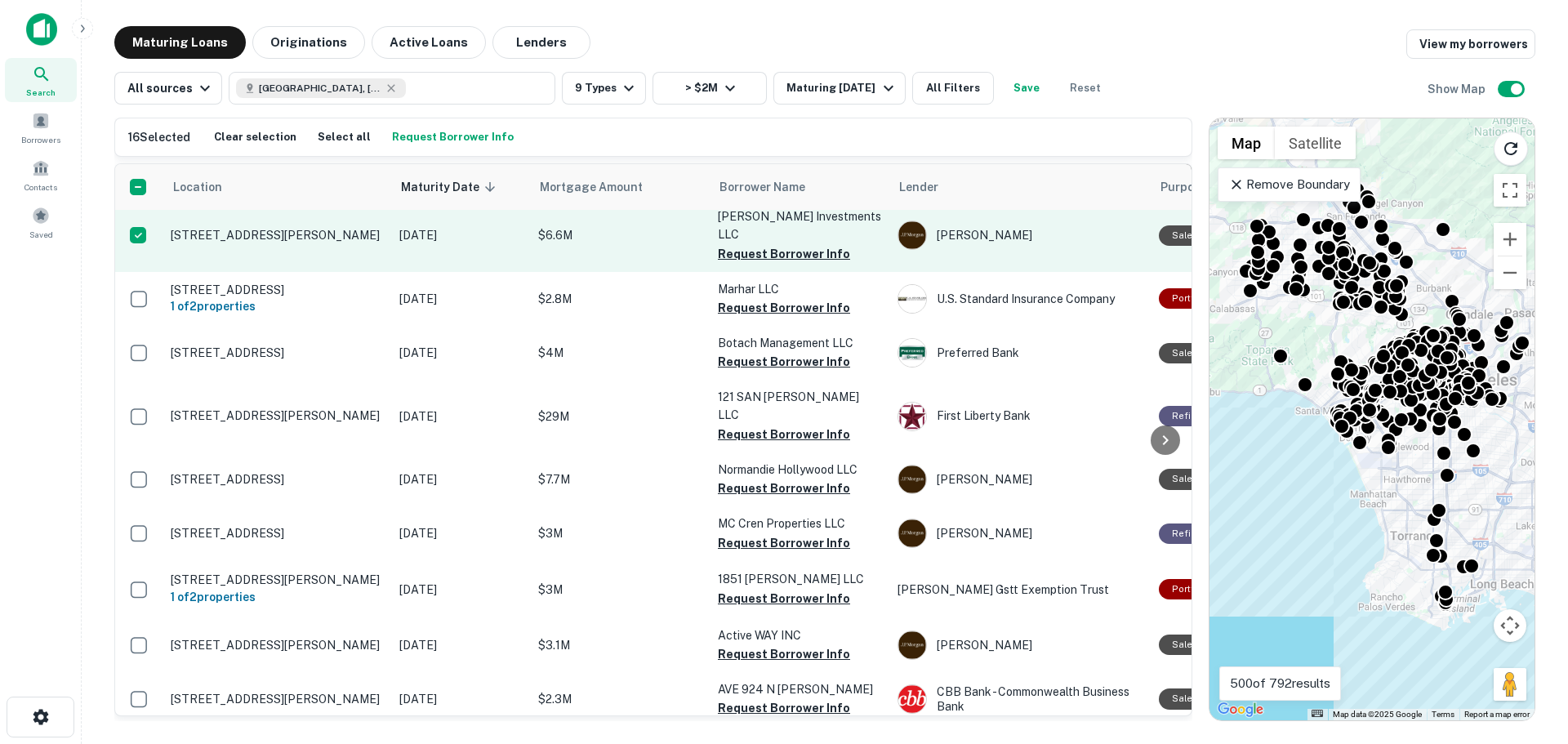
scroll to position [898, 0]
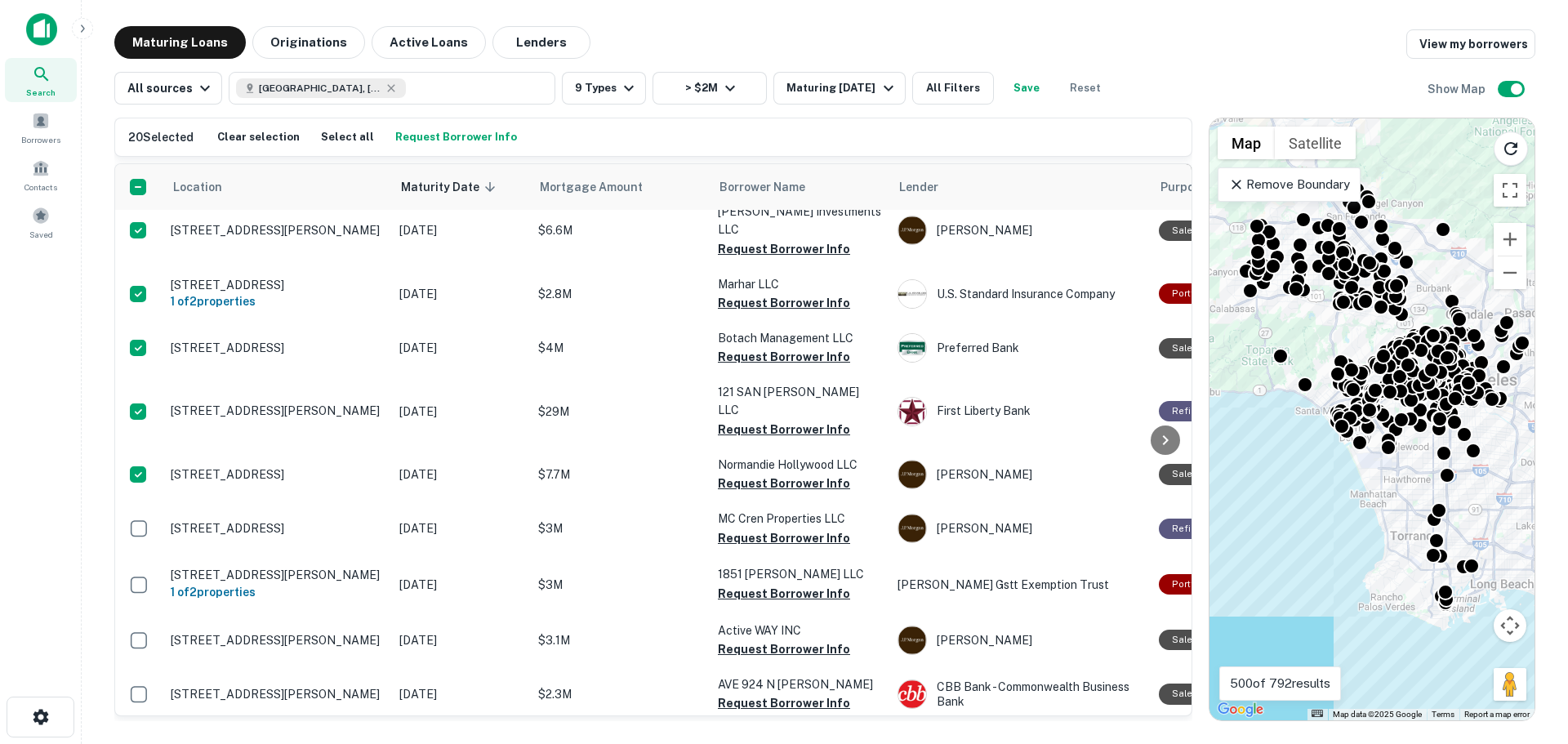
click at [451, 134] on button "Request Borrower Info" at bounding box center [456, 137] width 130 height 24
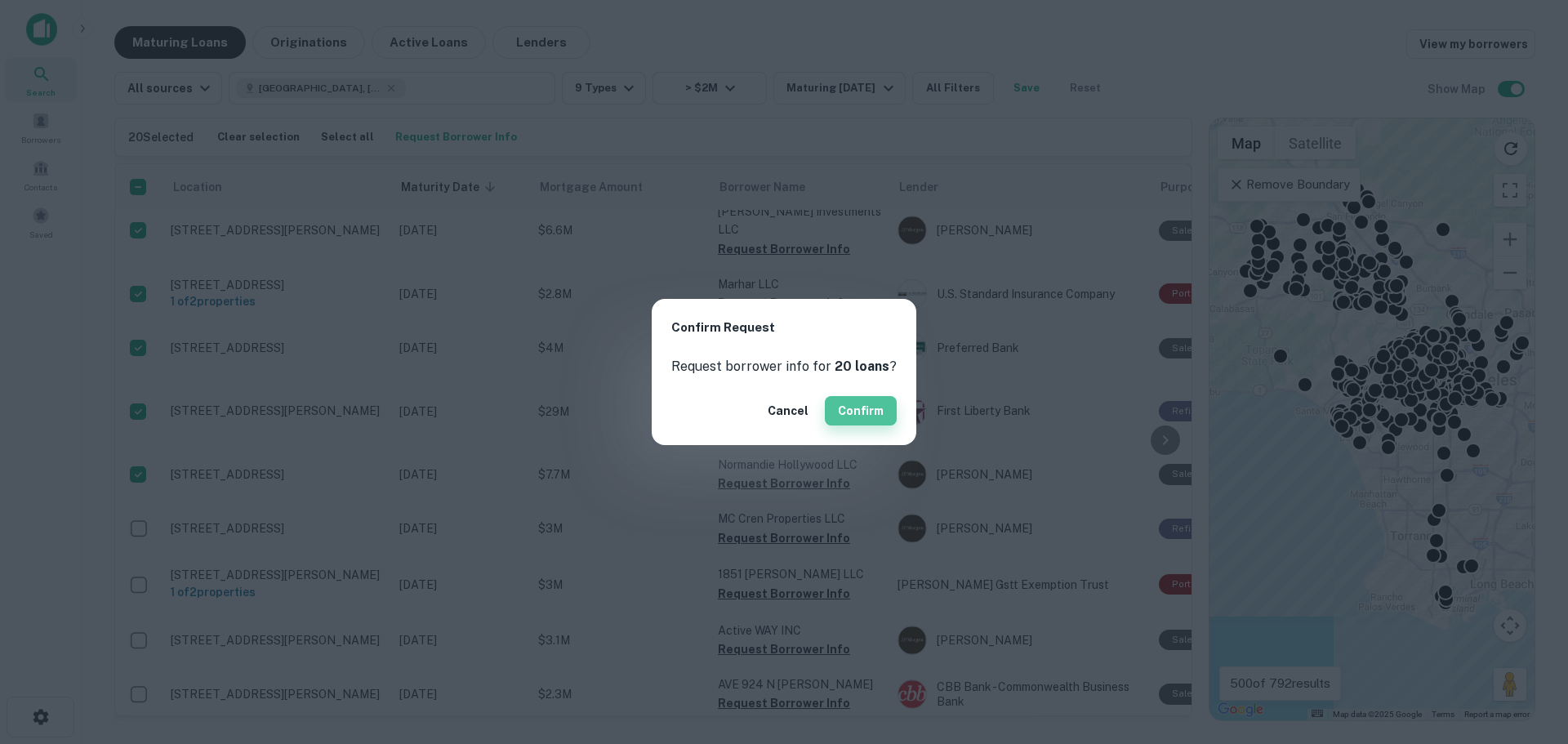
click at [857, 413] on button "Confirm" at bounding box center [861, 410] width 72 height 29
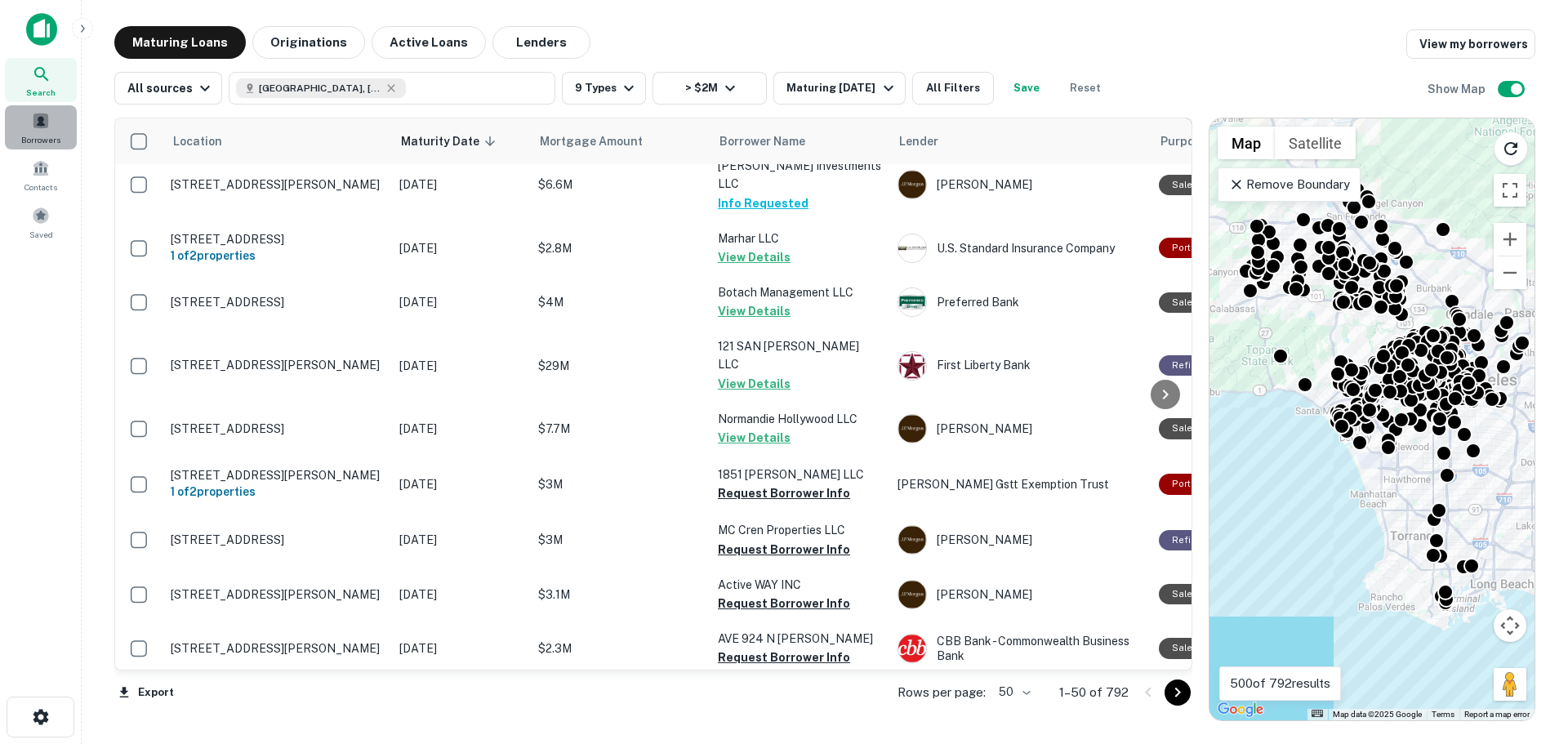
click at [48, 126] on span at bounding box center [40, 120] width 18 height 18
